Goal: Task Accomplishment & Management: Complete application form

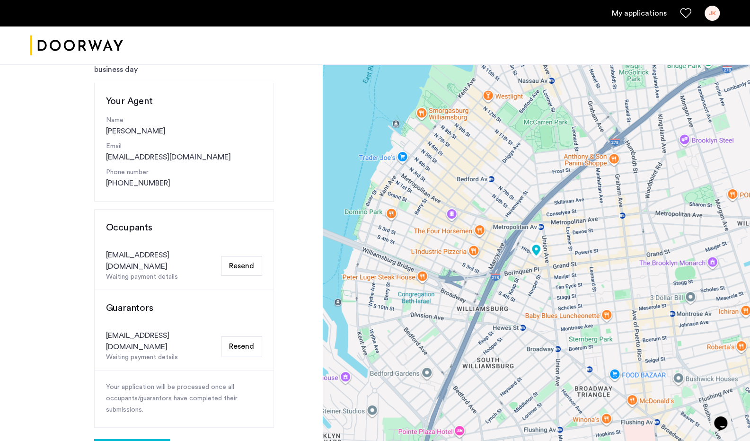
scroll to position [152, 0]
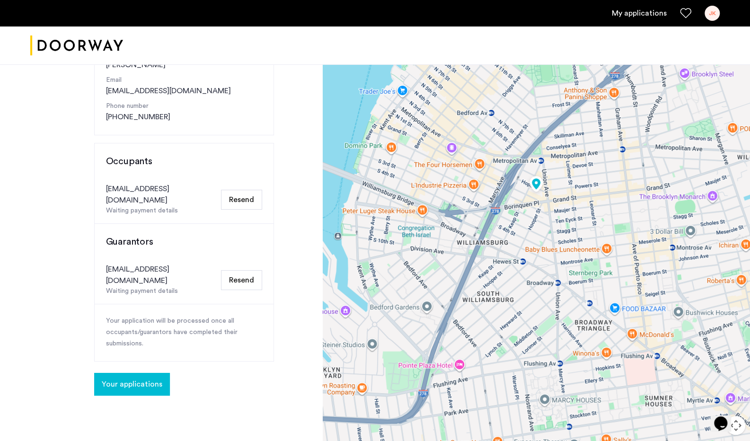
click at [131, 379] on span "Your applications" at bounding box center [132, 384] width 61 height 11
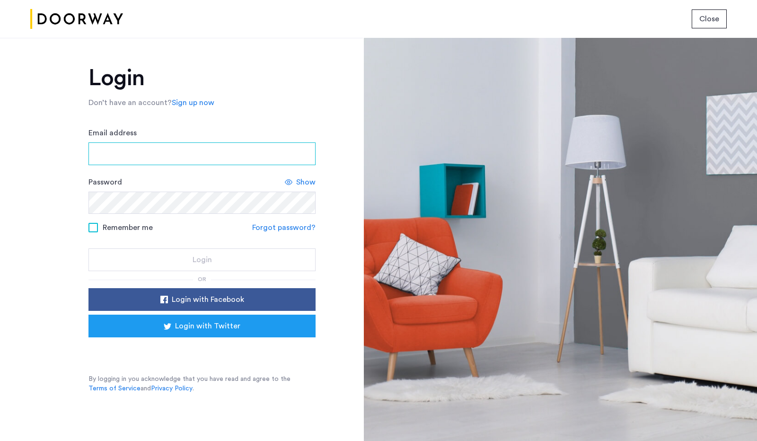
click at [149, 162] on input "Email address" at bounding box center [201, 153] width 227 height 23
type input "**********"
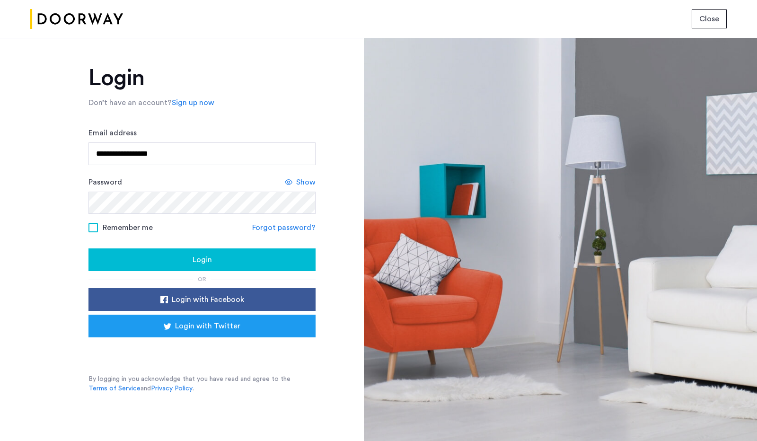
click at [118, 262] on div "Login" at bounding box center [202, 259] width 212 height 11
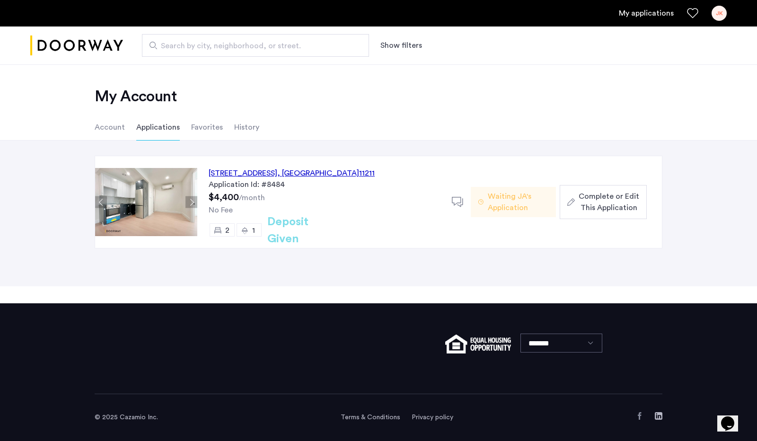
click at [604, 203] on span "Complete or Edit This Application" at bounding box center [609, 202] width 61 height 23
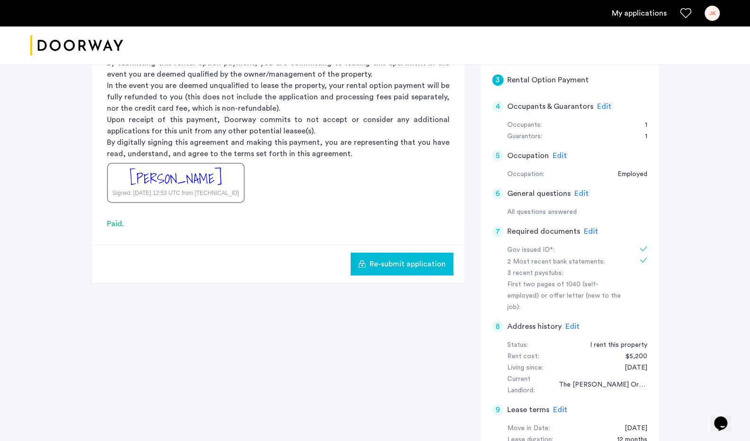
scroll to position [267, 0]
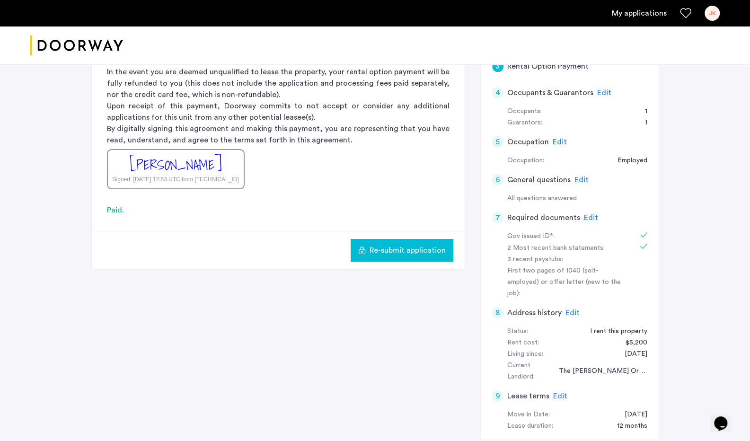
click at [590, 214] on span "Edit" at bounding box center [591, 218] width 14 height 8
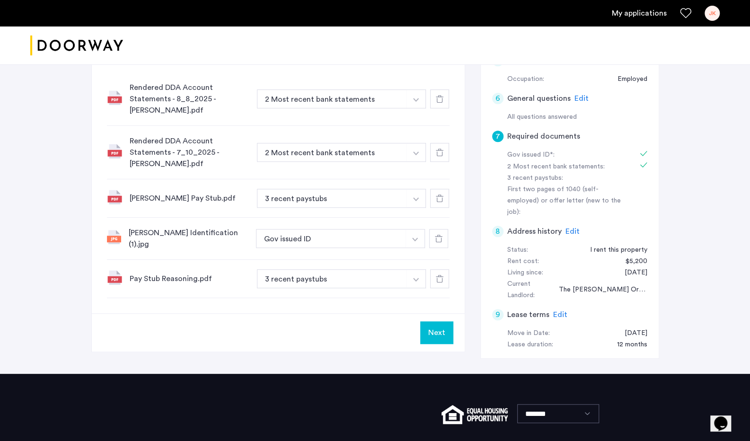
scroll to position [336, 0]
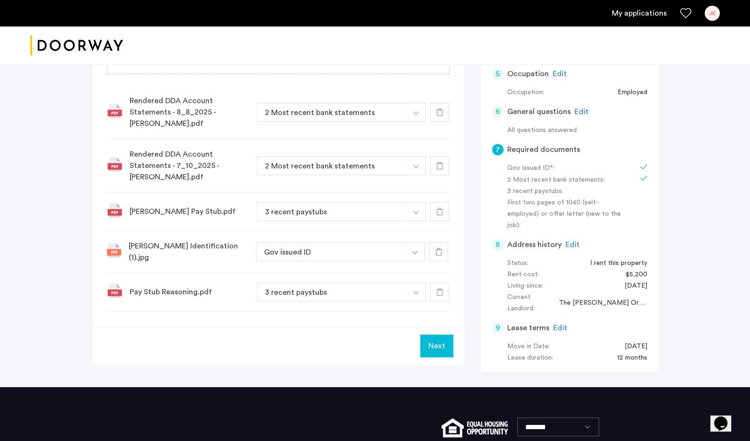
click at [443, 288] on icon at bounding box center [440, 292] width 8 height 8
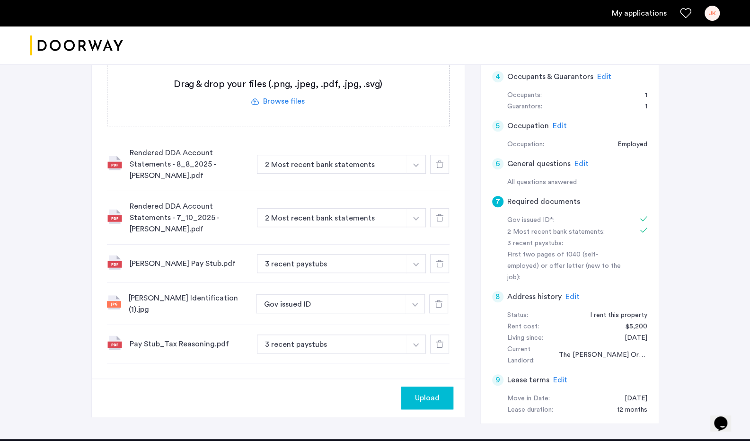
scroll to position [284, 0]
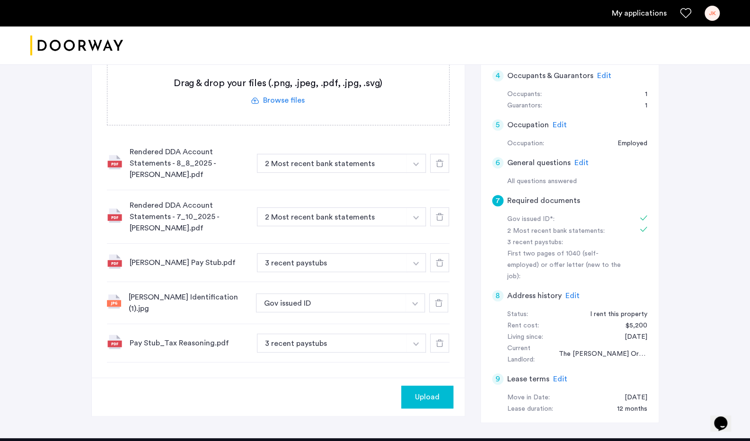
click at [274, 103] on label at bounding box center [278, 91] width 342 height 67
click at [0, 0] on input "file" at bounding box center [0, 0] width 0 height 0
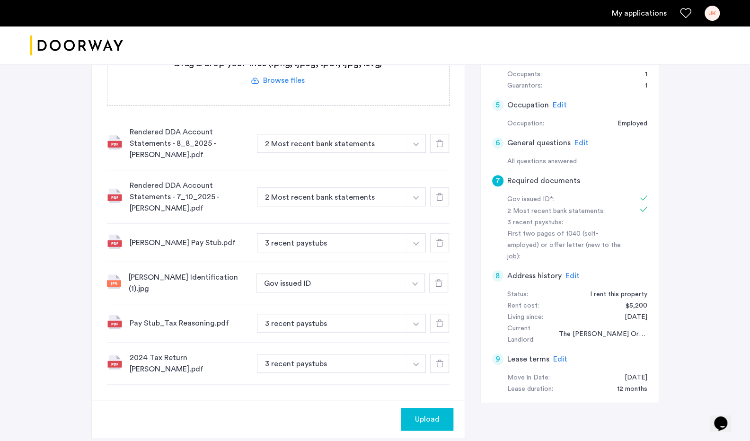
scroll to position [333, 0]
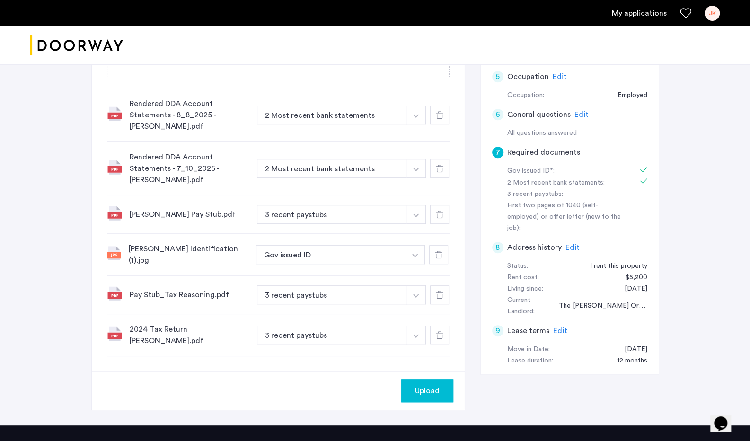
click at [440, 331] on icon at bounding box center [440, 335] width 8 height 8
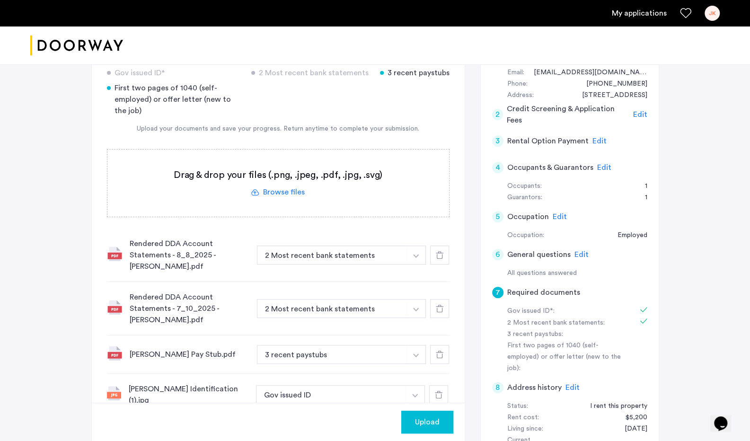
scroll to position [192, 0]
click at [281, 190] on label at bounding box center [278, 183] width 342 height 67
click at [0, 0] on input "file" at bounding box center [0, 0] width 0 height 0
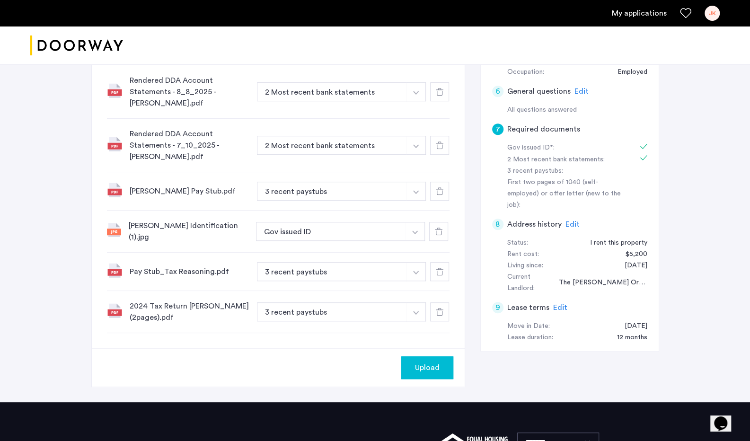
scroll to position [358, 0]
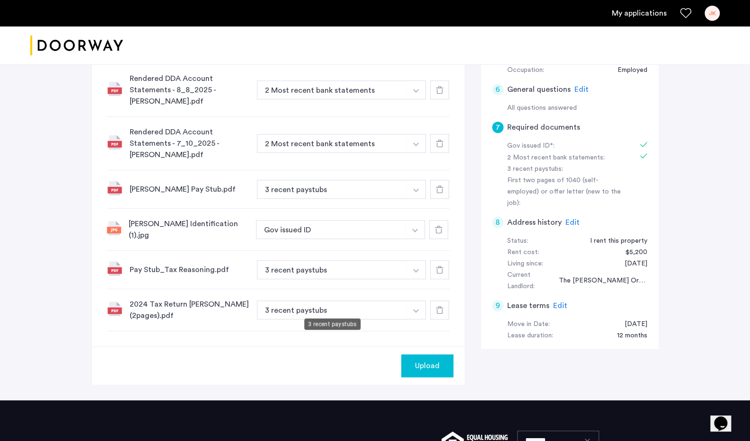
click at [313, 199] on button "3 recent paystubs" at bounding box center [332, 189] width 150 height 19
click at [324, 302] on button "3 recent paystubs" at bounding box center [332, 310] width 150 height 19
click at [418, 93] on img "button" at bounding box center [416, 91] width 6 height 4
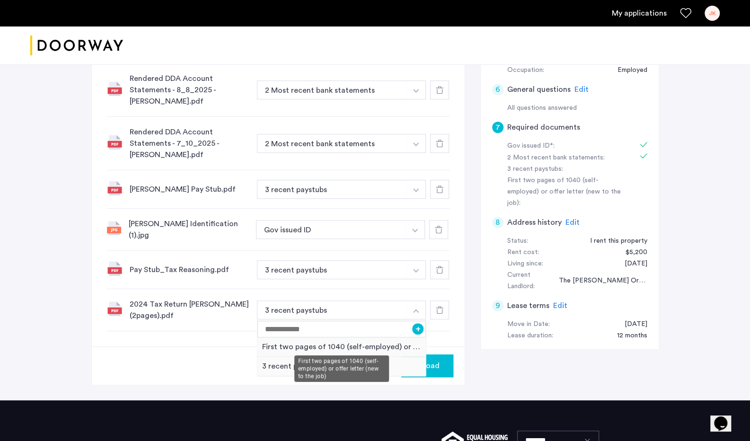
click at [325, 338] on div "First two pages of 1040 (self-employed) or offer letter (new to the job)" at bounding box center [341, 346] width 169 height 19
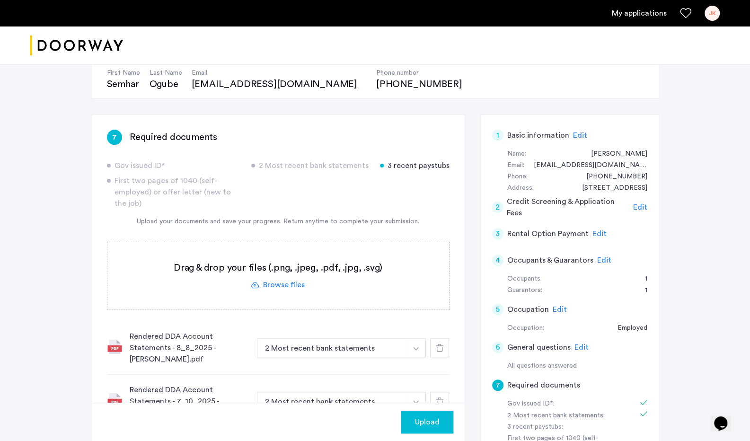
scroll to position [189, 0]
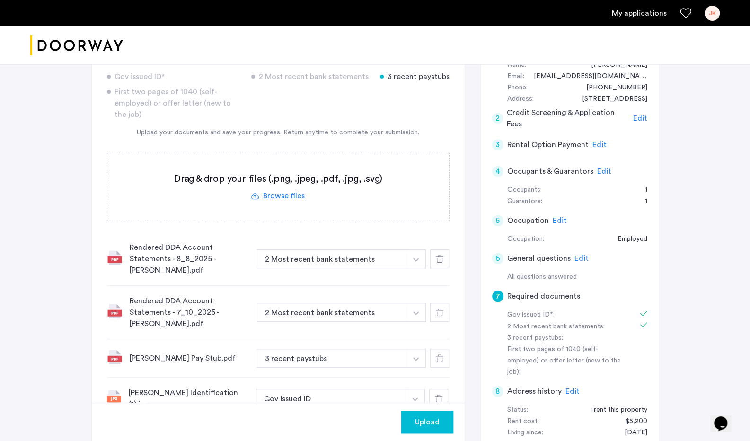
click at [423, 425] on span "Upload" at bounding box center [427, 421] width 25 height 11
